Goal: Information Seeking & Learning: Find specific fact

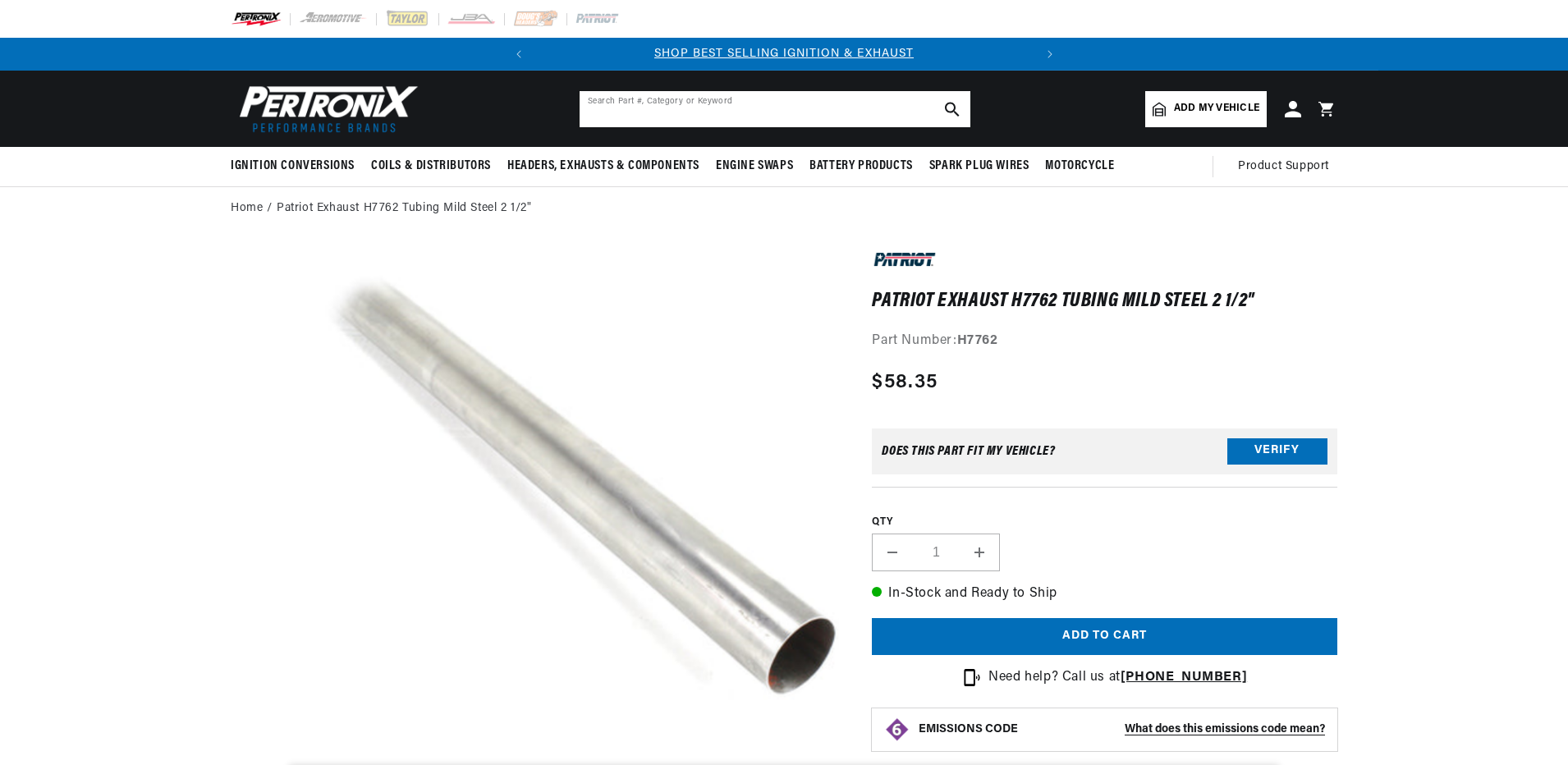
click at [825, 106] on input "text" at bounding box center [775, 109] width 391 height 36
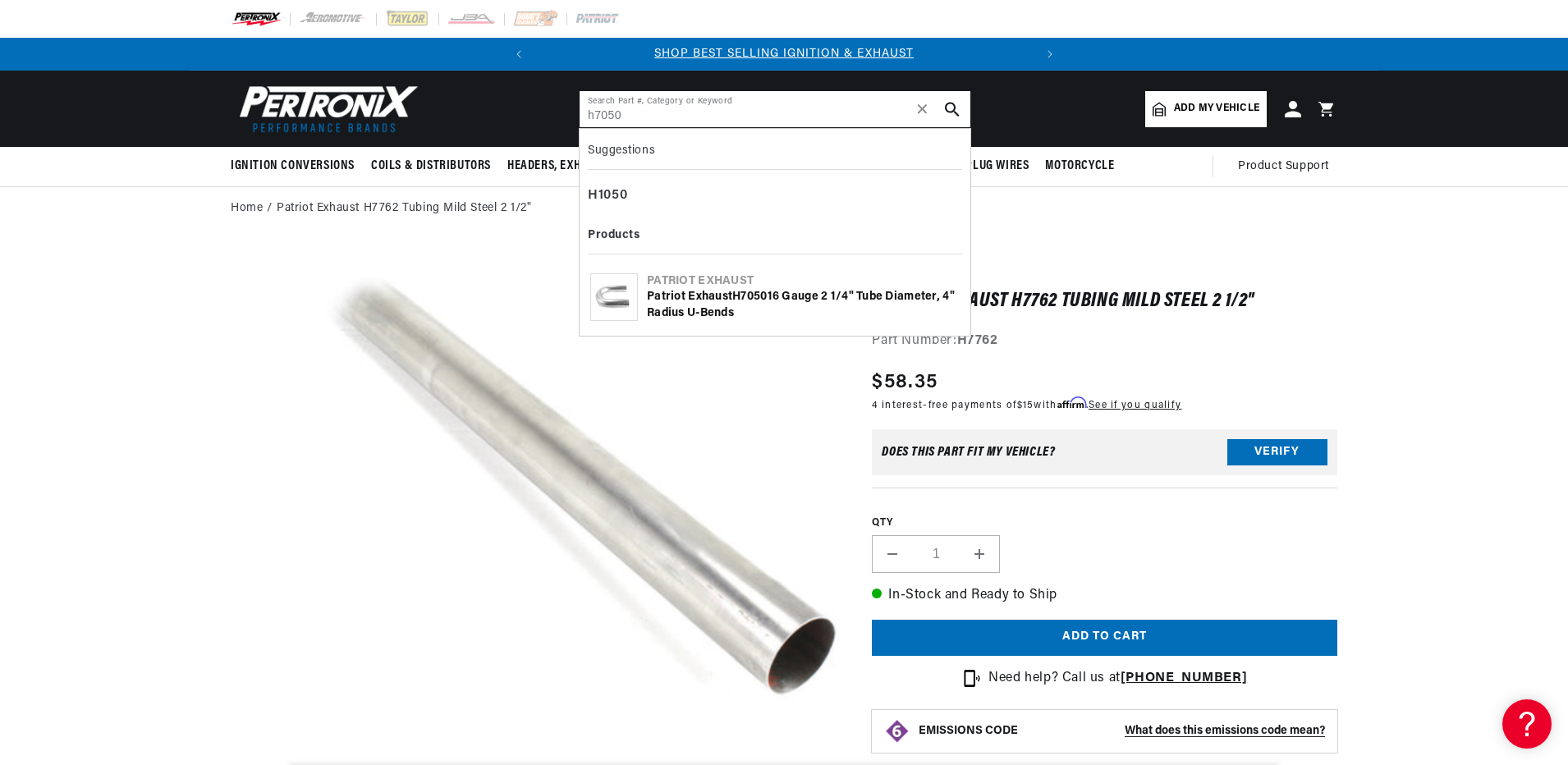
type input "h7050"
click at [698, 292] on div "Patriot Exhaust H7050 16 gauge 2 1/4" tube diameter, 4" radius U-bends" at bounding box center [804, 305] width 312 height 32
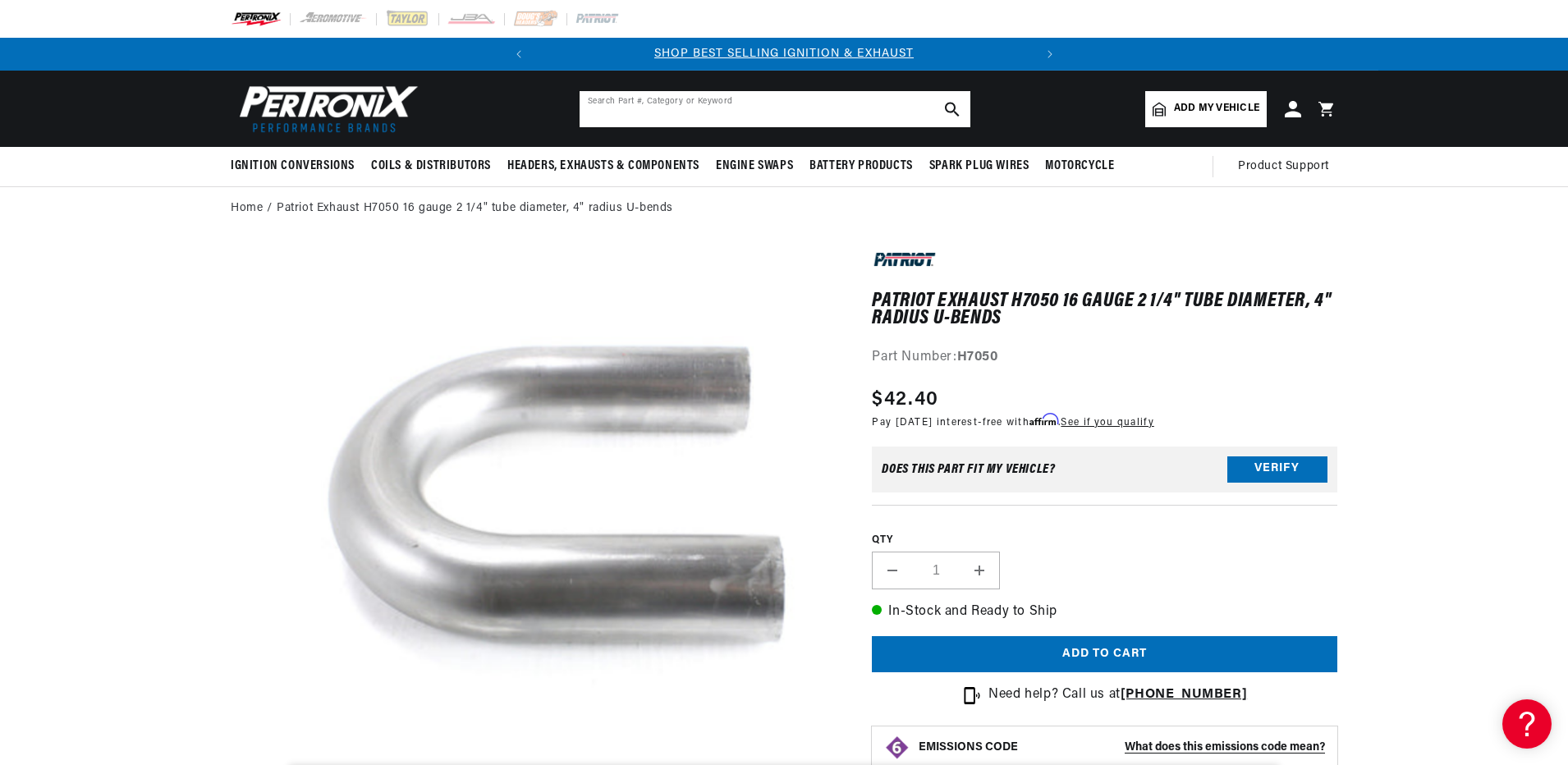
click at [762, 104] on input "text" at bounding box center [775, 109] width 391 height 36
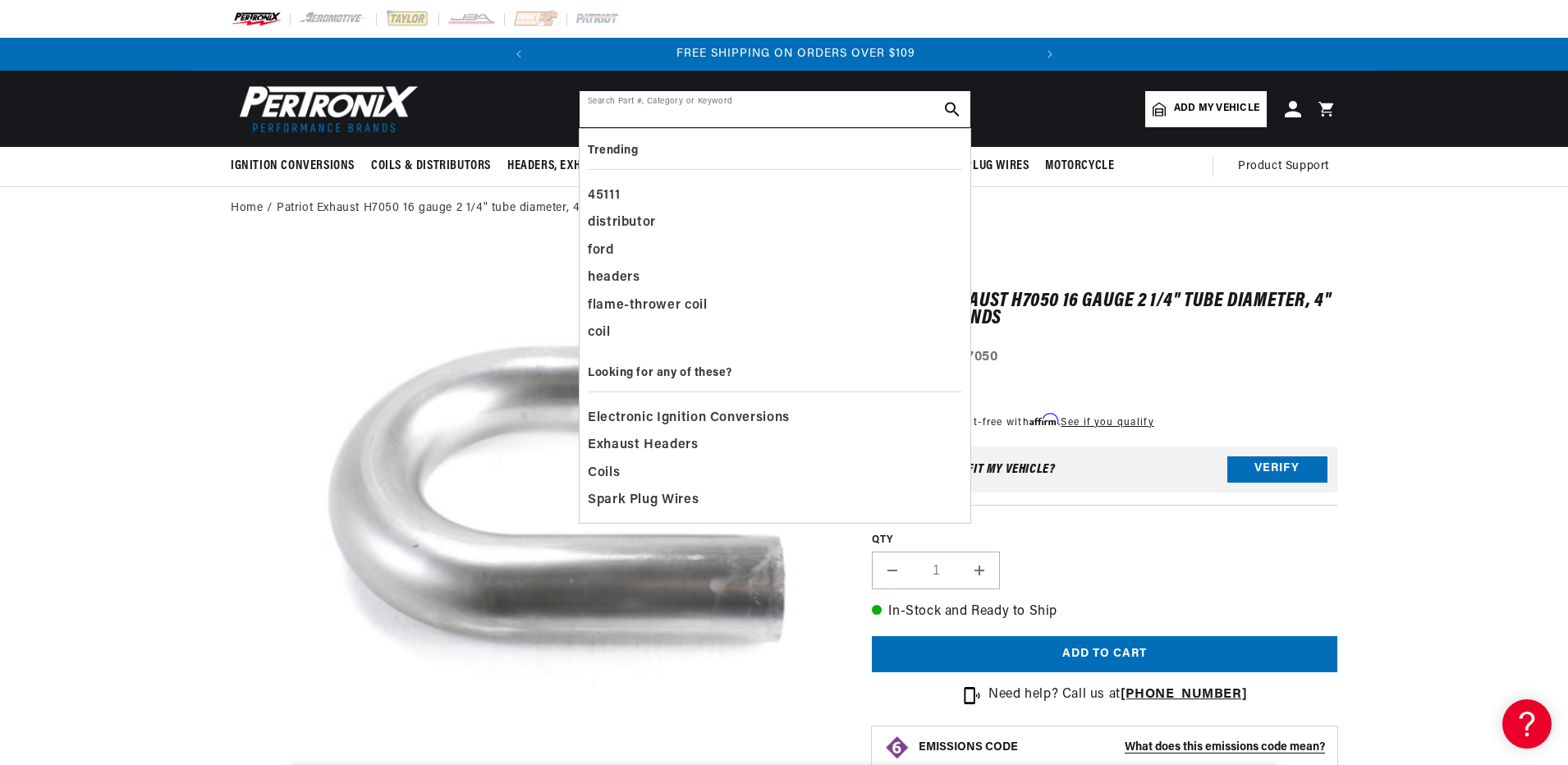
scroll to position [0, 498]
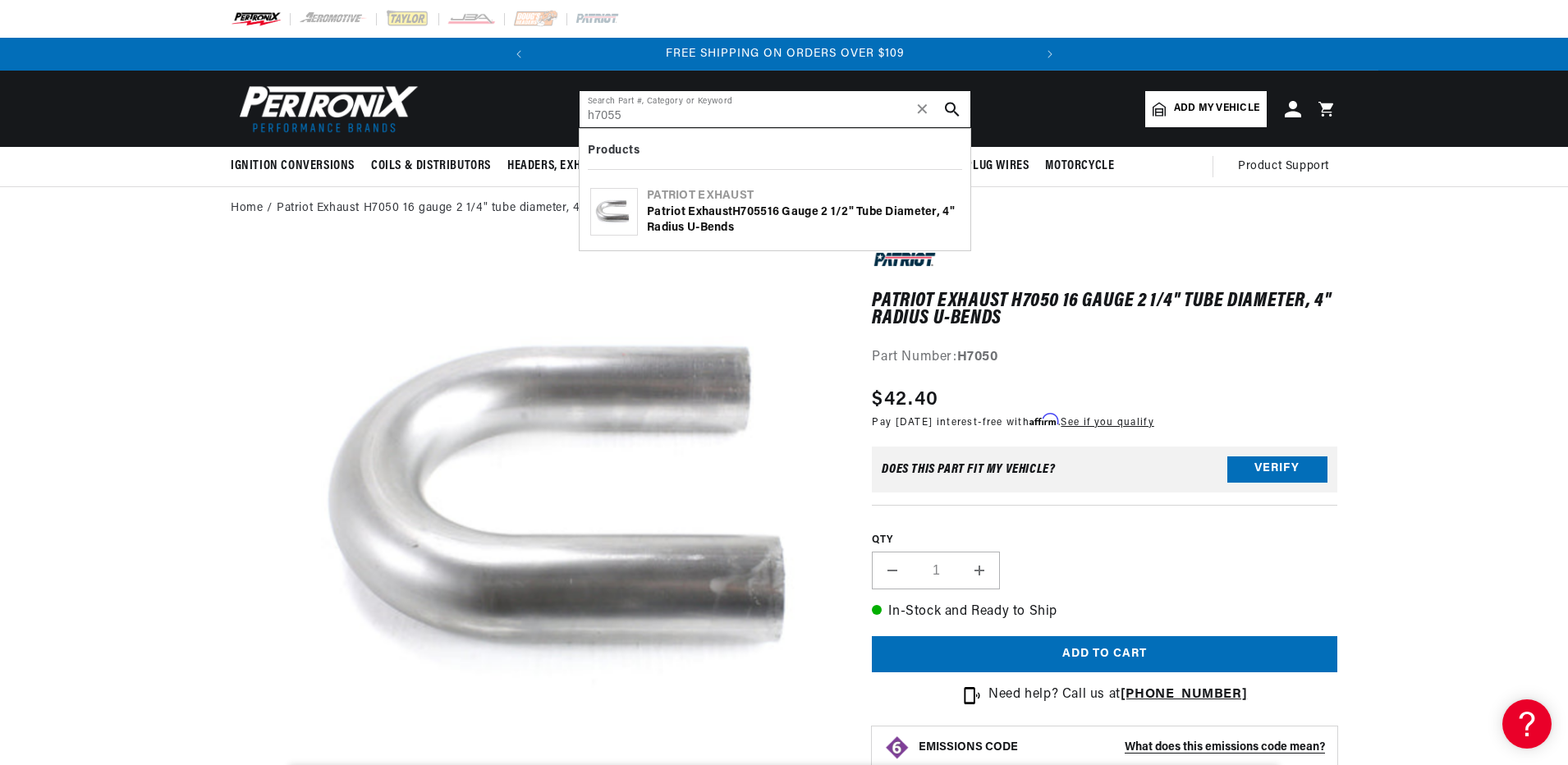
type input "h7055"
click at [700, 208] on div "Patriot Exhaust H7055 16 gauge 2 1/2" tube diameter, 4" radius U-bends" at bounding box center [804, 220] width 312 height 32
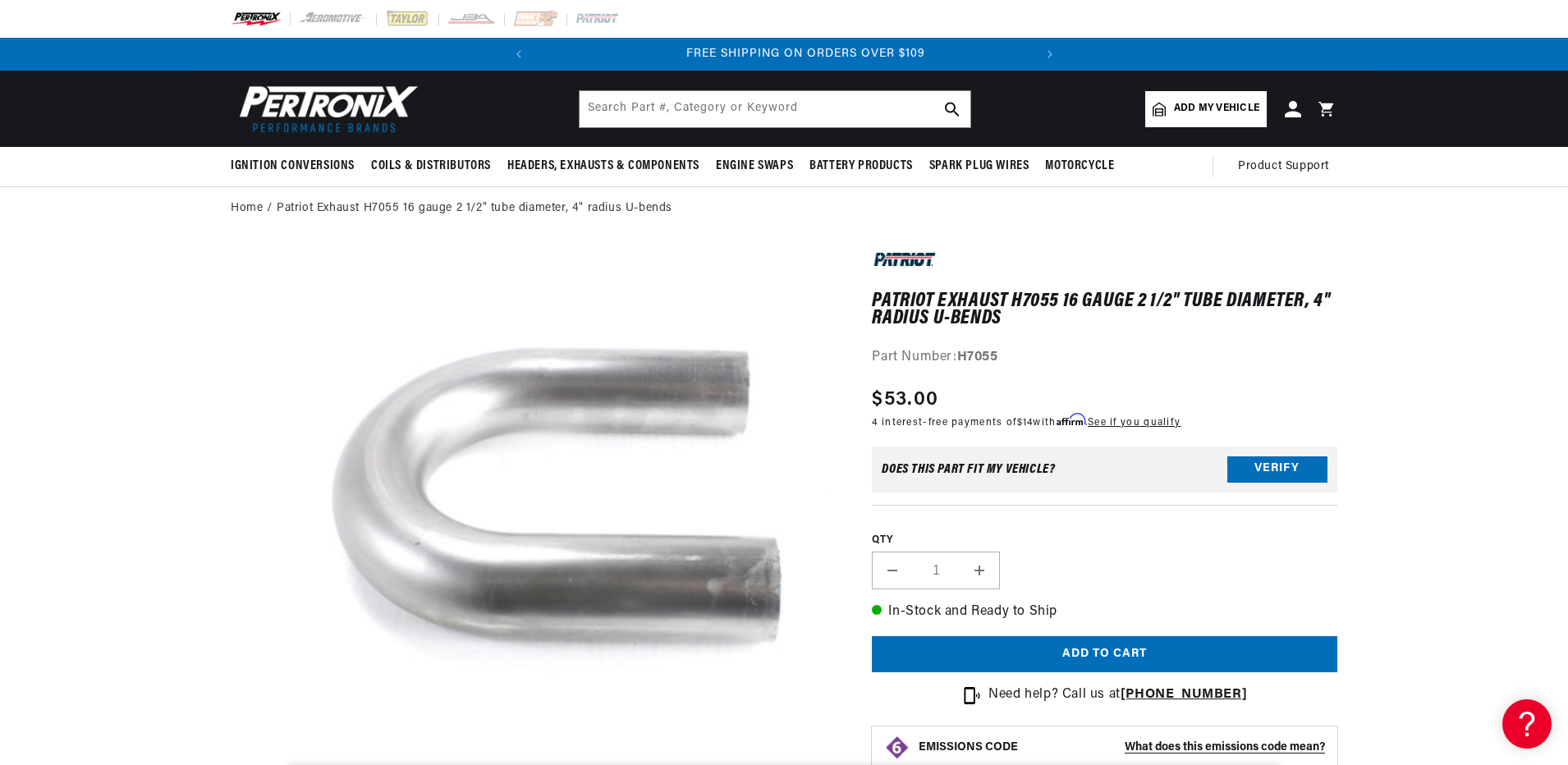
scroll to position [0, 498]
click at [836, 107] on input "text" at bounding box center [775, 109] width 391 height 36
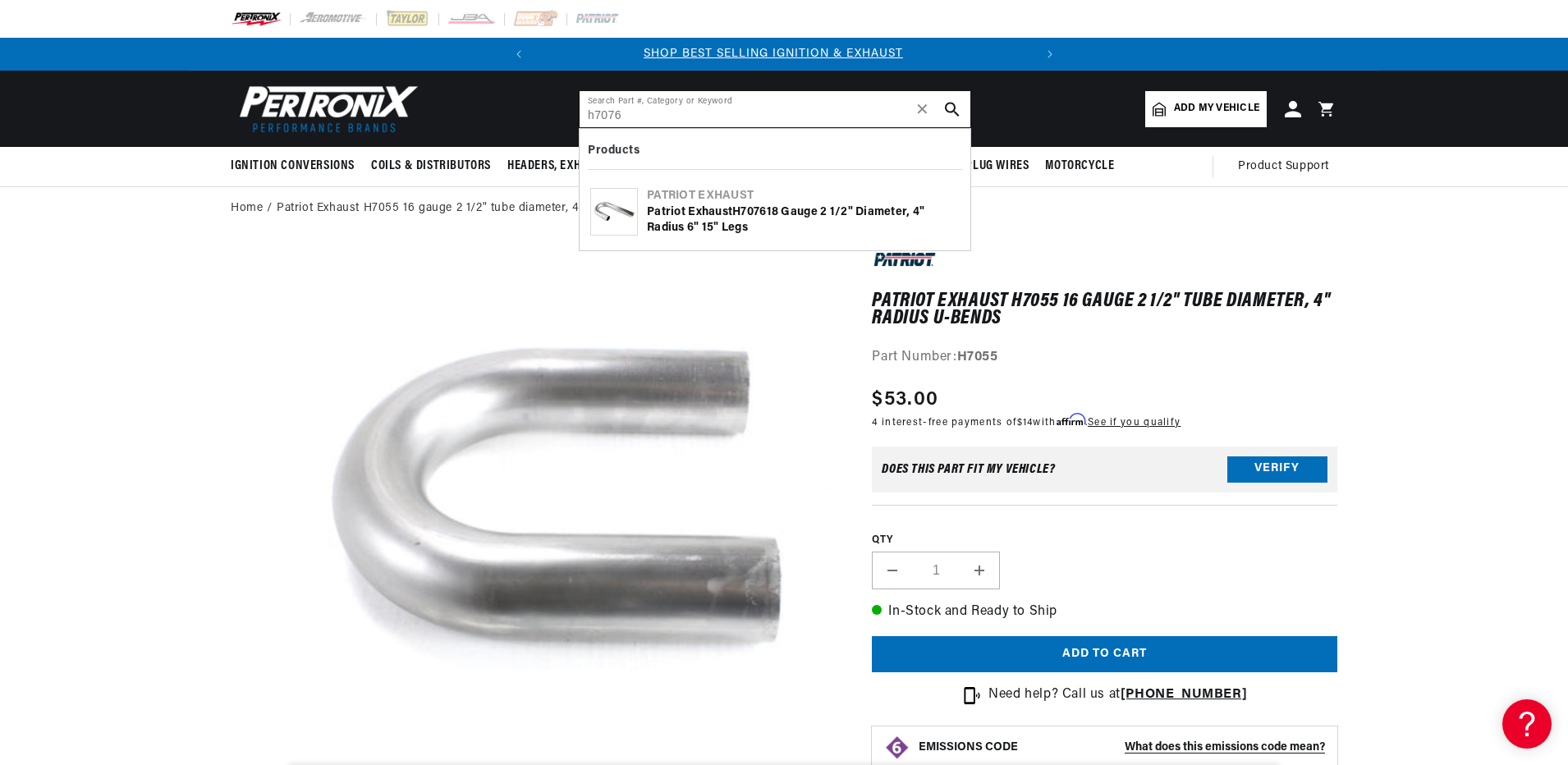
scroll to position [0, 0]
type input "h7076"
click at [671, 205] on div "Patriot Exhaust H7076 18 gauge 2 1/2" diameter, 4" radius 6" 15" legs" at bounding box center [804, 220] width 312 height 32
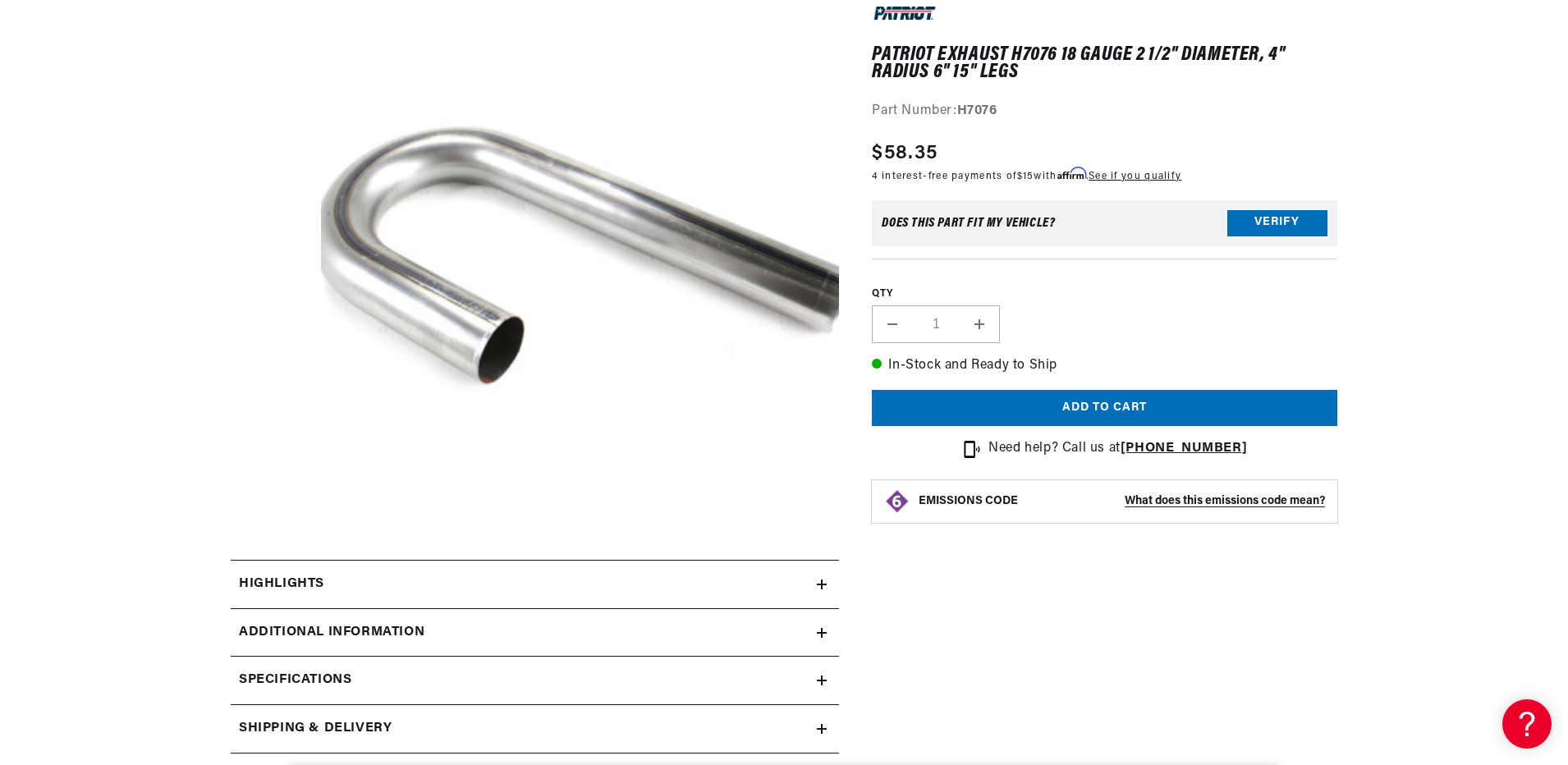
scroll to position [0, 498]
